Goal: Information Seeking & Learning: Stay updated

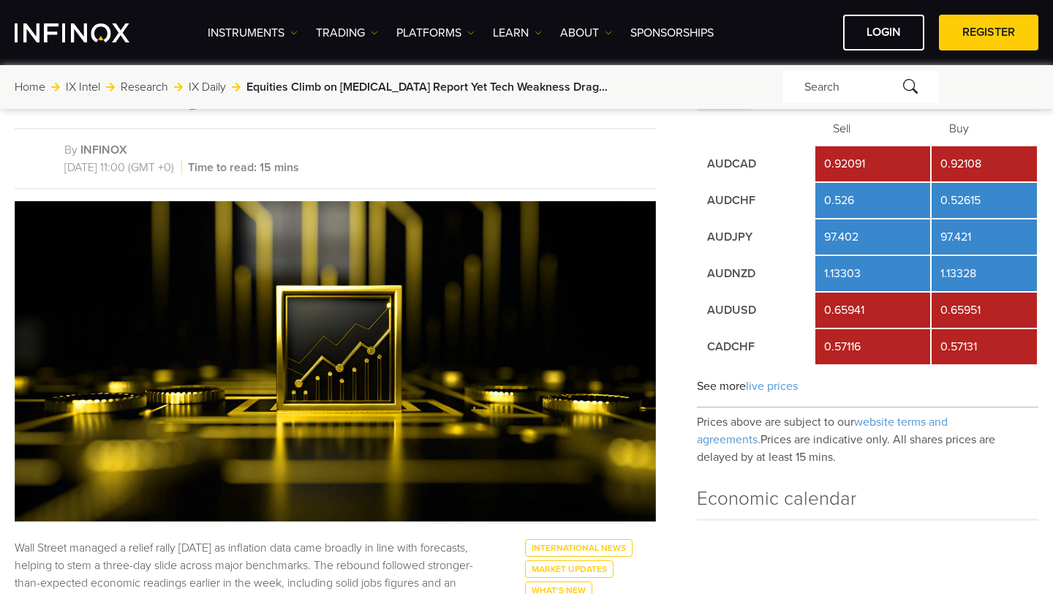
scroll to position [88, 0]
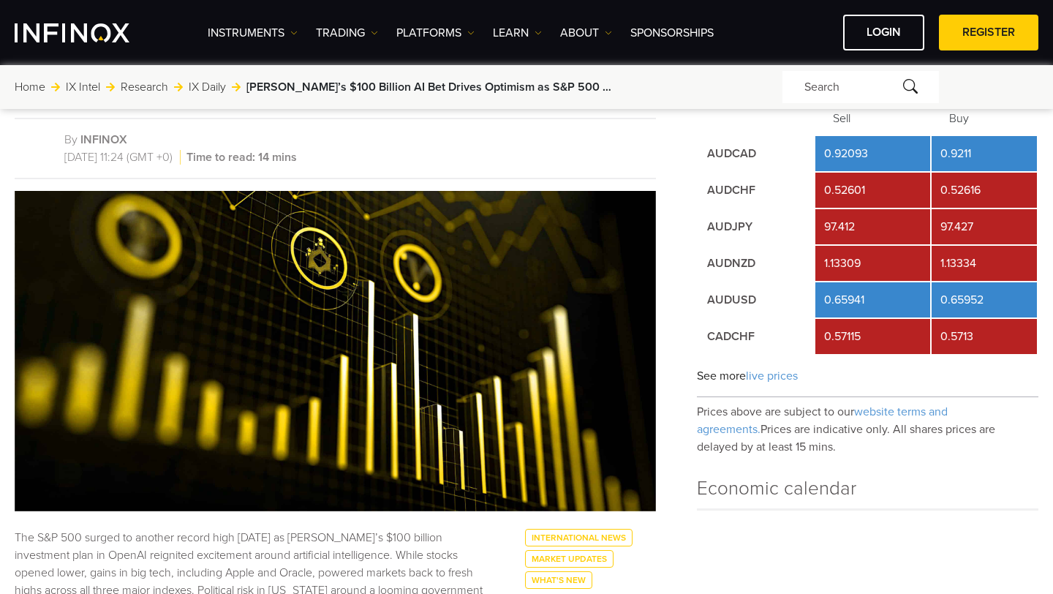
scroll to position [96, 0]
